Goal: Transaction & Acquisition: Download file/media

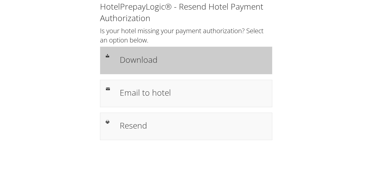
click at [153, 69] on div "Download" at bounding box center [186, 60] width 172 height 27
drag, startPoint x: 0, startPoint y: 0, endPoint x: 152, endPoint y: 60, distance: 163.1
click at [152, 60] on h1 "Download" at bounding box center [193, 59] width 147 height 12
click at [137, 61] on h1 "Download" at bounding box center [193, 59] width 147 height 12
click at [173, 53] on div "Download" at bounding box center [193, 60] width 155 height 16
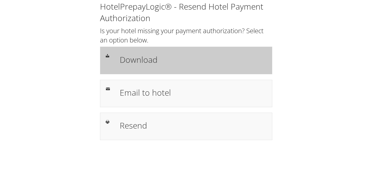
click at [150, 61] on h1 "Download" at bounding box center [193, 59] width 147 height 12
click at [154, 56] on h1 "Download" at bounding box center [193, 59] width 147 height 12
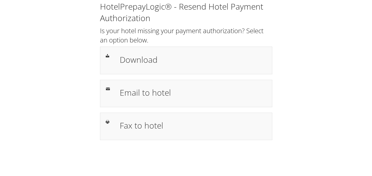
click at [200, 59] on h1 "Download" at bounding box center [193, 59] width 147 height 12
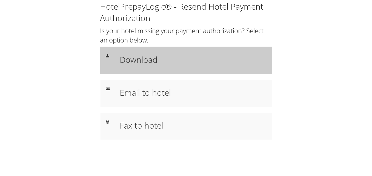
click at [166, 51] on div "Download" at bounding box center [186, 60] width 172 height 27
